Goal: Task Accomplishment & Management: Manage account settings

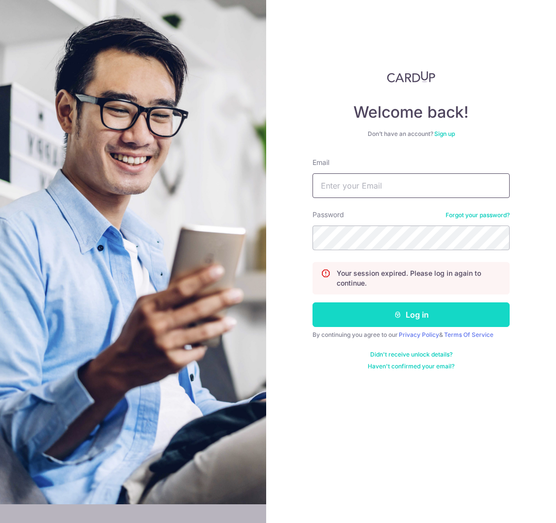
type input "[EMAIL_ADDRESS][DOMAIN_NAME]"
click at [392, 310] on button "Log in" at bounding box center [410, 314] width 197 height 25
